Goal: Task Accomplishment & Management: Manage account settings

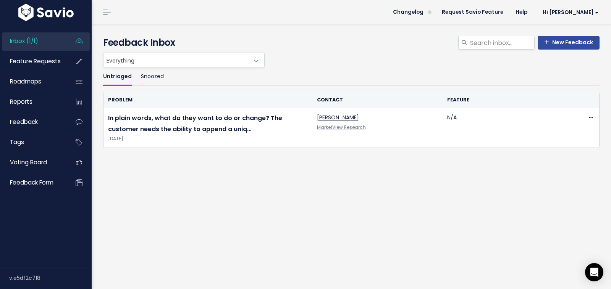
click at [42, 39] on link "Inbox (1/1)" at bounding box center [32, 41] width 61 height 18
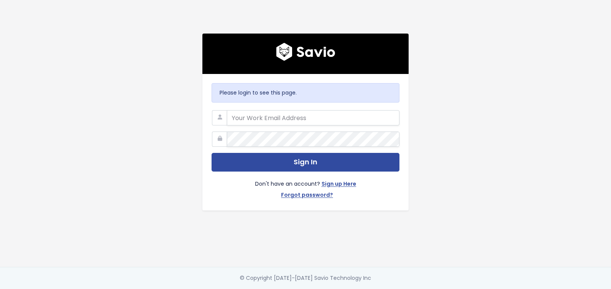
type input "alexander.decarlo@discuss.io"
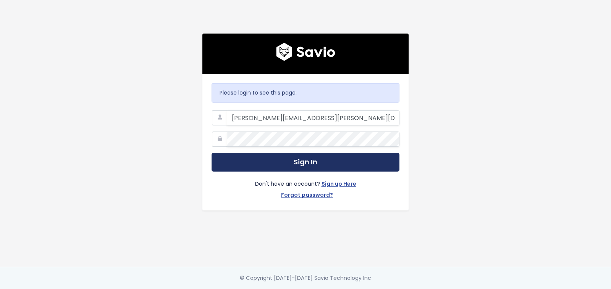
click at [300, 163] on button "Sign In" at bounding box center [306, 162] width 188 height 19
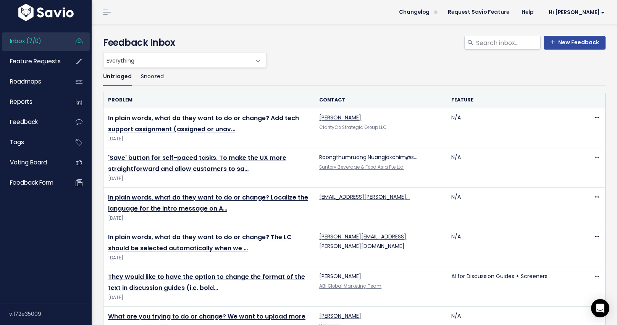
click at [276, 47] on h4 "Feedback Inbox" at bounding box center [354, 43] width 502 height 14
